Goal: Information Seeking & Learning: Learn about a topic

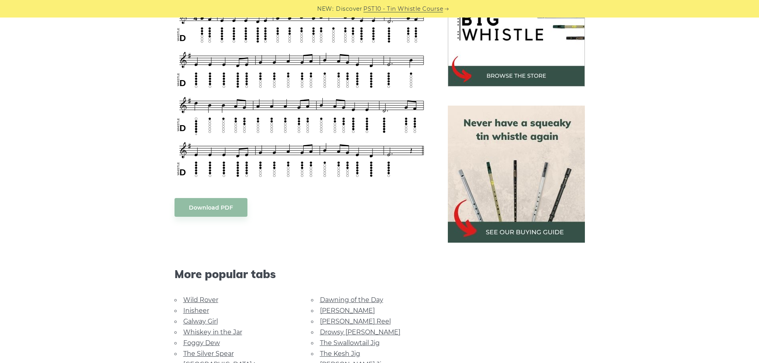
scroll to position [358, 0]
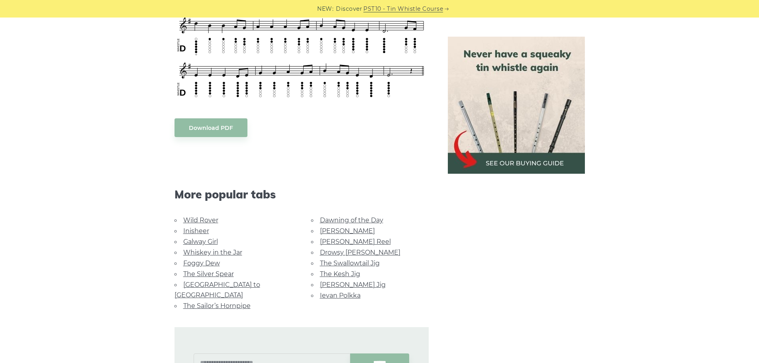
click at [192, 221] on link "Wild Rover" at bounding box center [200, 220] width 35 height 8
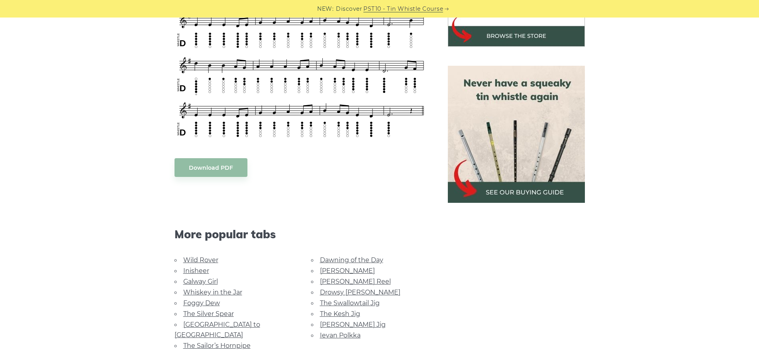
scroll to position [438, 0]
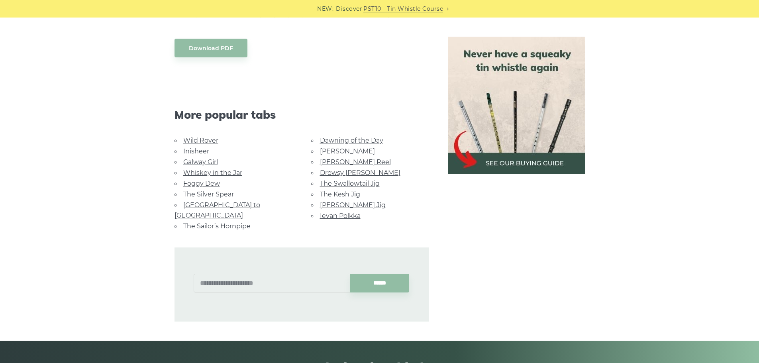
click at [187, 169] on link "Whiskey in the Jar" at bounding box center [212, 173] width 59 height 8
click at [190, 202] on link "[GEOGRAPHIC_DATA] to [GEOGRAPHIC_DATA]" at bounding box center [217, 210] width 86 height 18
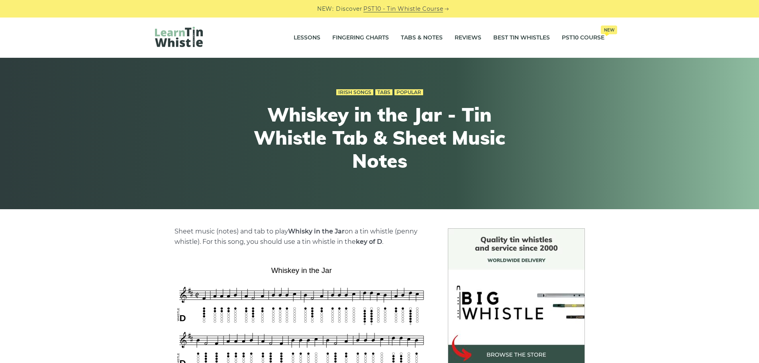
scroll to position [159, 0]
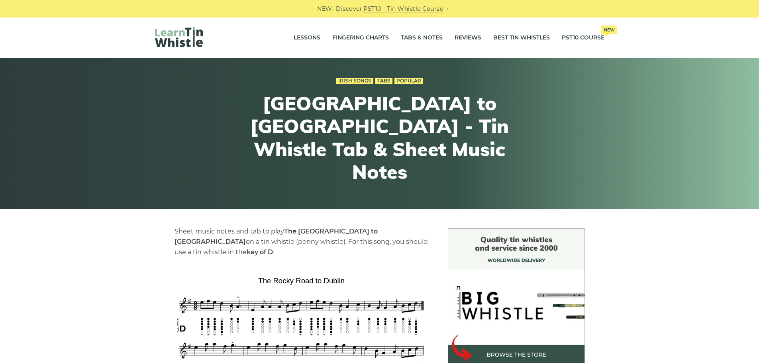
scroll to position [119, 0]
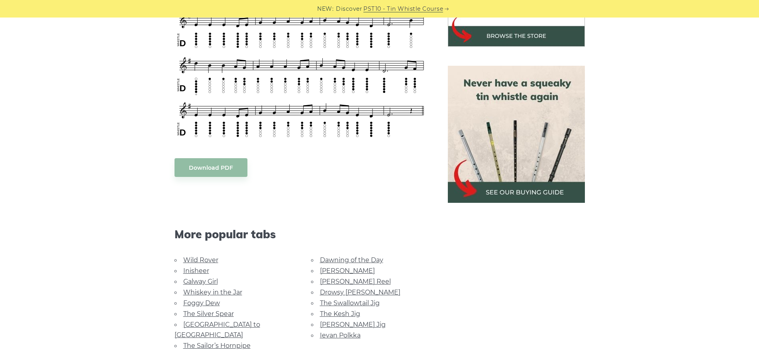
scroll to position [398, 0]
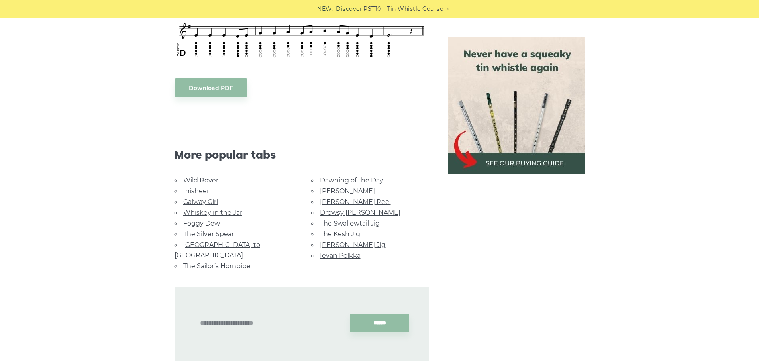
drag, startPoint x: 199, startPoint y: 222, endPoint x: 215, endPoint y: 227, distance: 17.3
click at [215, 227] on link "Foggy Dew" at bounding box center [201, 223] width 37 height 8
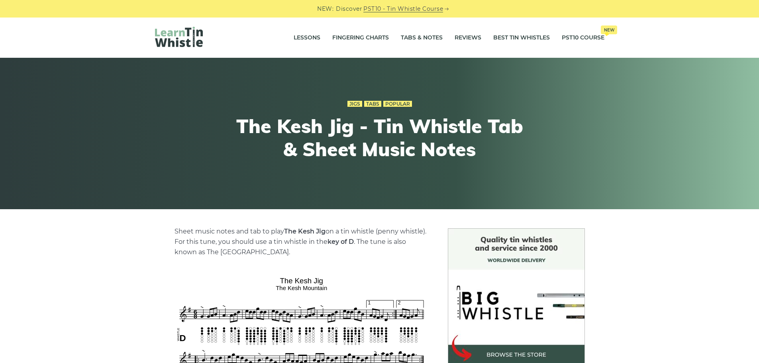
scroll to position [119, 0]
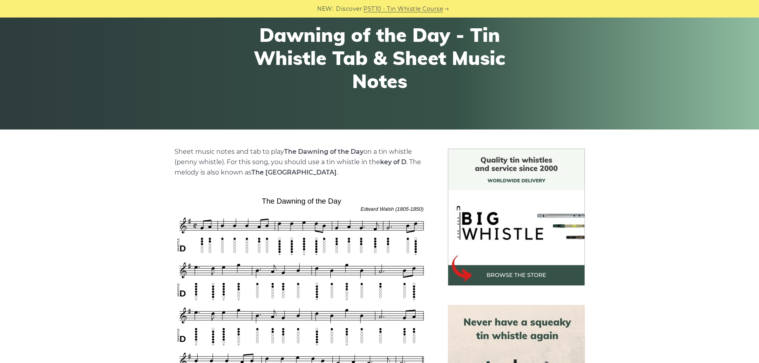
scroll to position [159, 0]
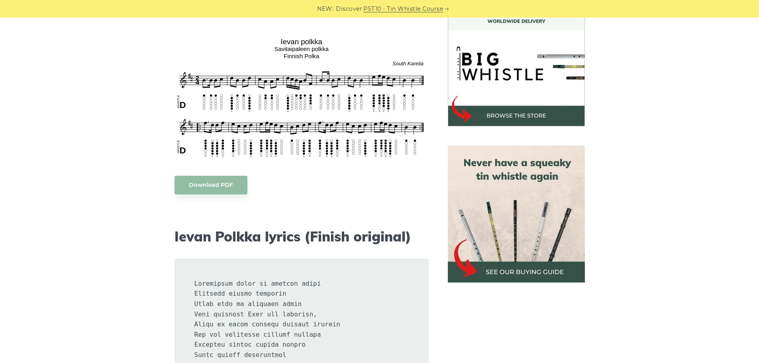
scroll to position [159, 0]
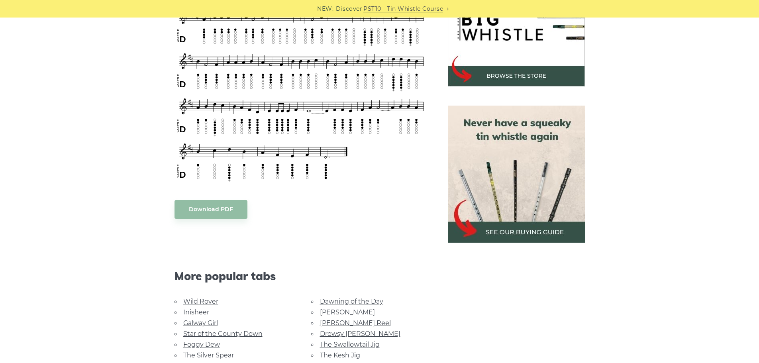
scroll to position [119, 0]
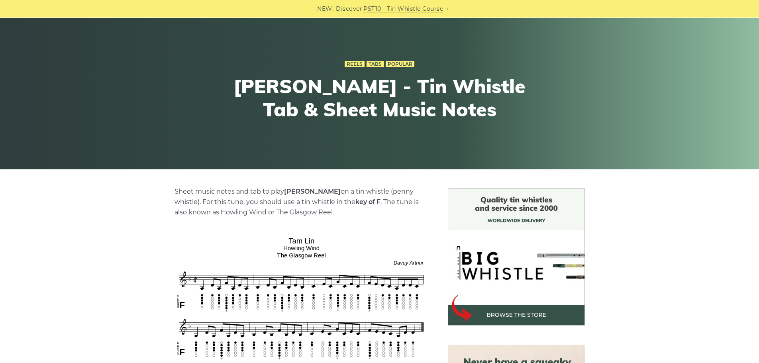
scroll to position [199, 0]
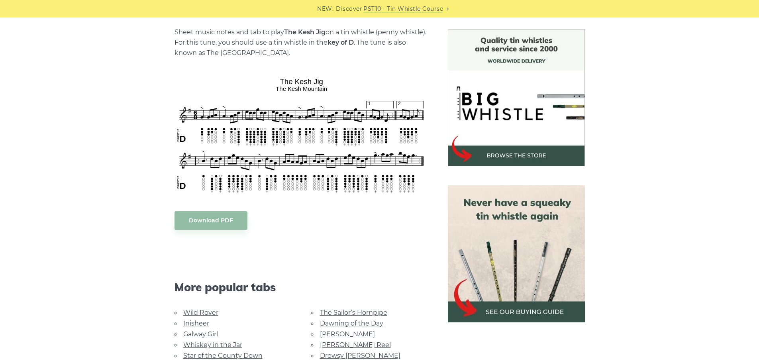
scroll to position [119, 0]
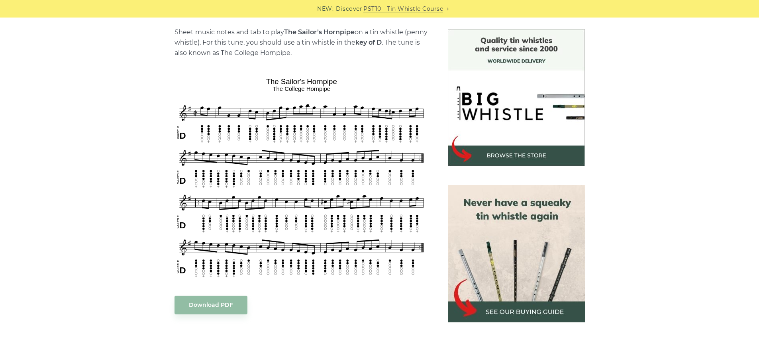
scroll to position [80, 0]
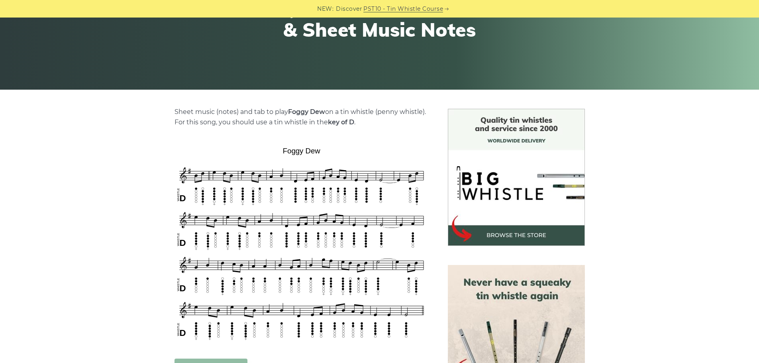
scroll to position [159, 0]
